Goal: Information Seeking & Learning: Learn about a topic

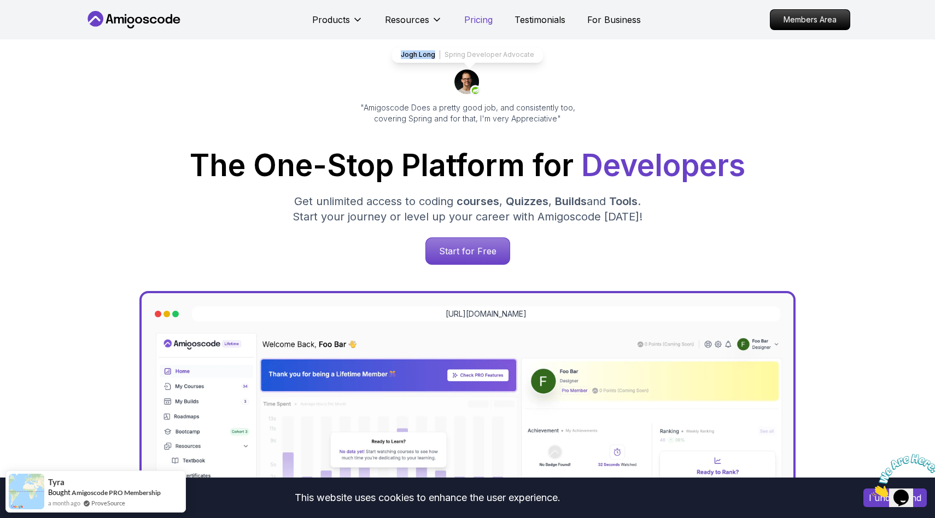
click at [489, 20] on p "Pricing" at bounding box center [478, 19] width 28 height 13
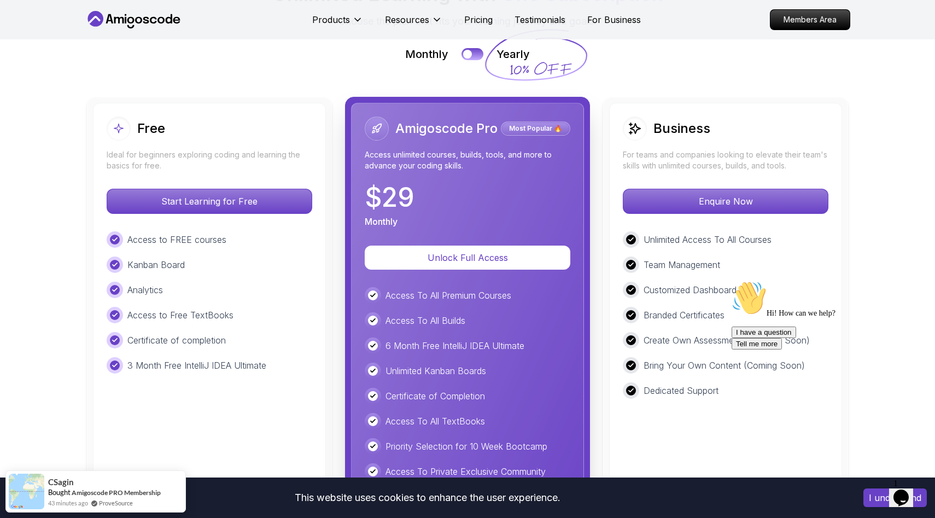
scroll to position [2464, 0]
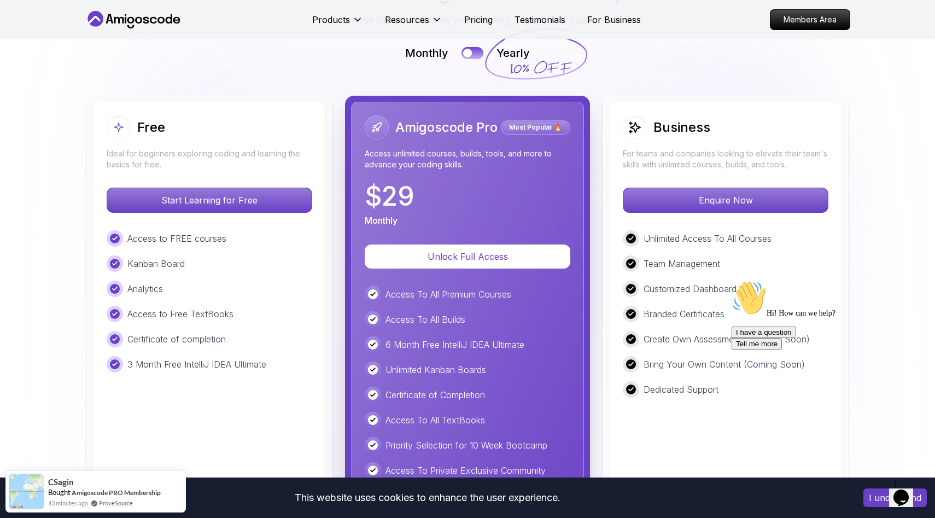
click at [183, 236] on p "Access to FREE courses" at bounding box center [176, 238] width 99 height 13
click at [170, 258] on p "Kanban Board" at bounding box center [155, 263] width 57 height 13
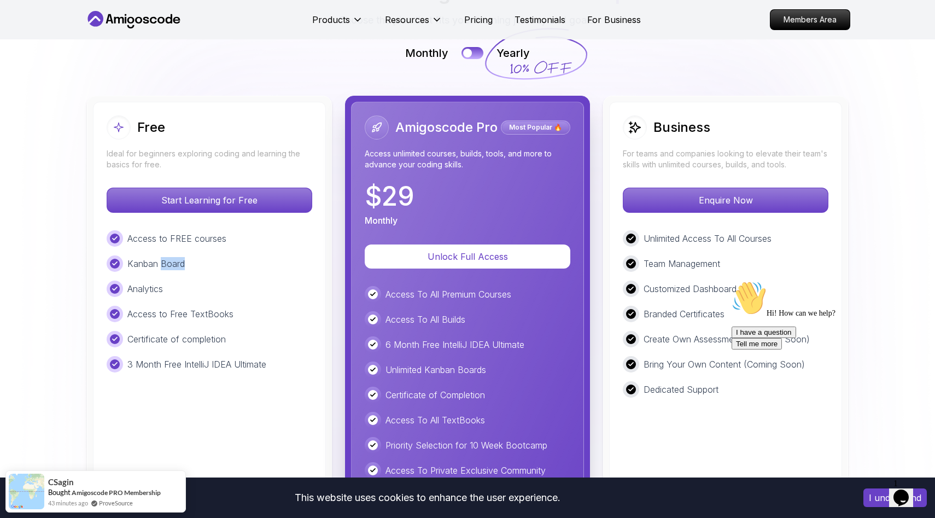
click at [170, 258] on p "Kanban Board" at bounding box center [155, 263] width 57 height 13
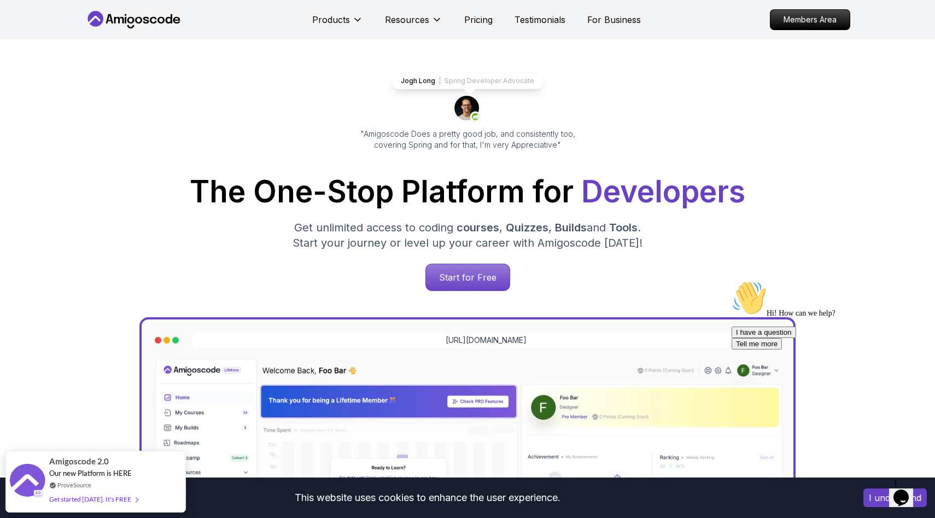
scroll to position [0, 0]
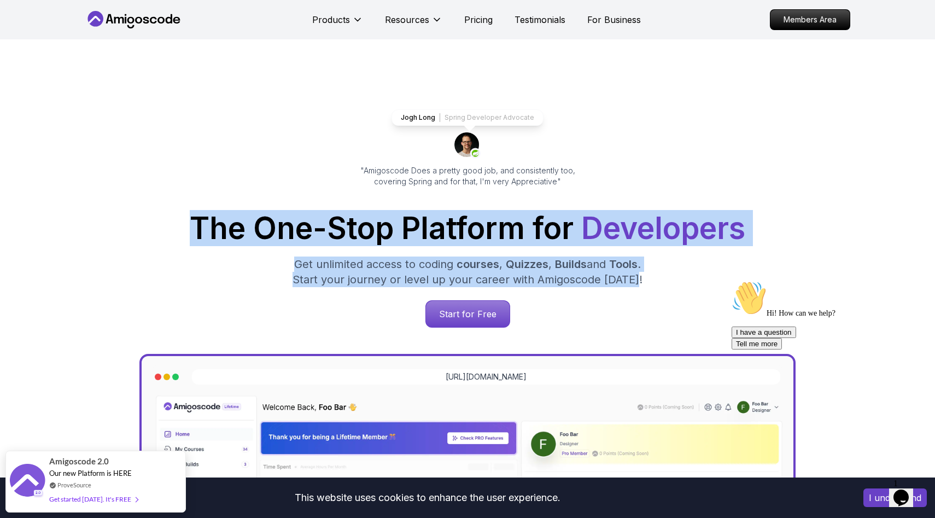
drag, startPoint x: 193, startPoint y: 219, endPoint x: 652, endPoint y: 281, distance: 462.9
click at [652, 281] on div "The One-Stop Platform for Developers Get unlimited access to coding courses , Q…" at bounding box center [468, 270] width 748 height 114
copy div "The One-Stop Platform for Developers Get unlimited access to coding courses , Q…"
